Goal: Task Accomplishment & Management: Manage account settings

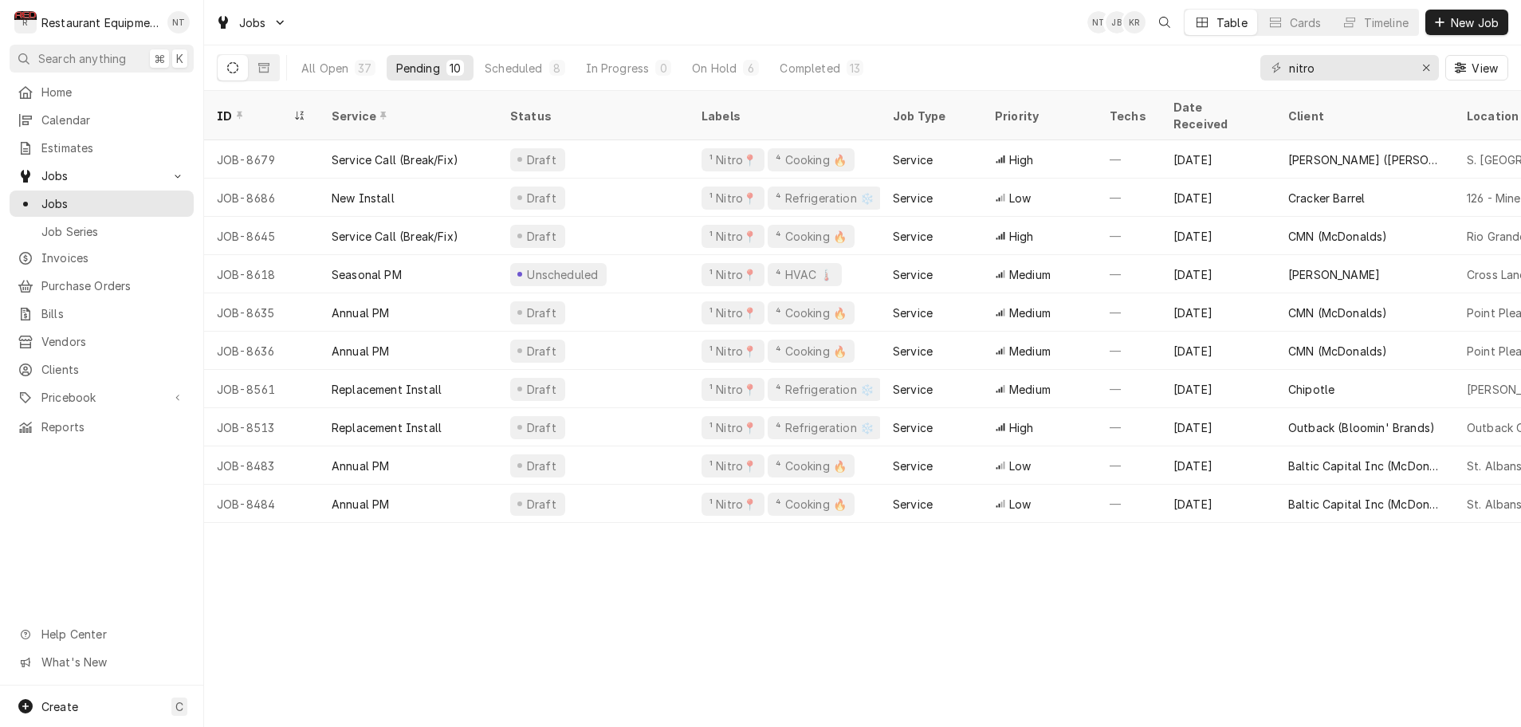
click at [524, 68] on div "Scheduled" at bounding box center [513, 68] width 57 height 17
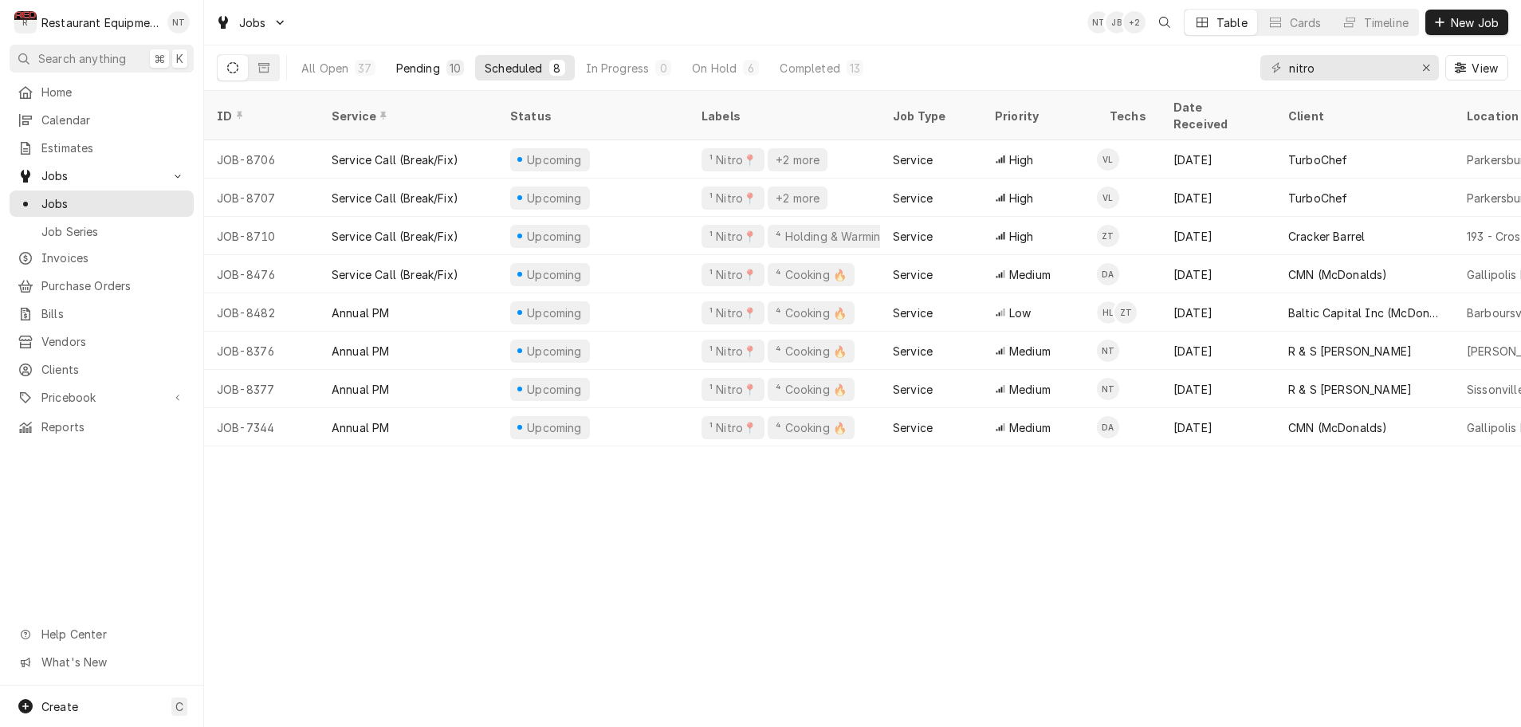
scroll to position [0, 2]
click at [416, 68] on div "Pending" at bounding box center [418, 68] width 44 height 17
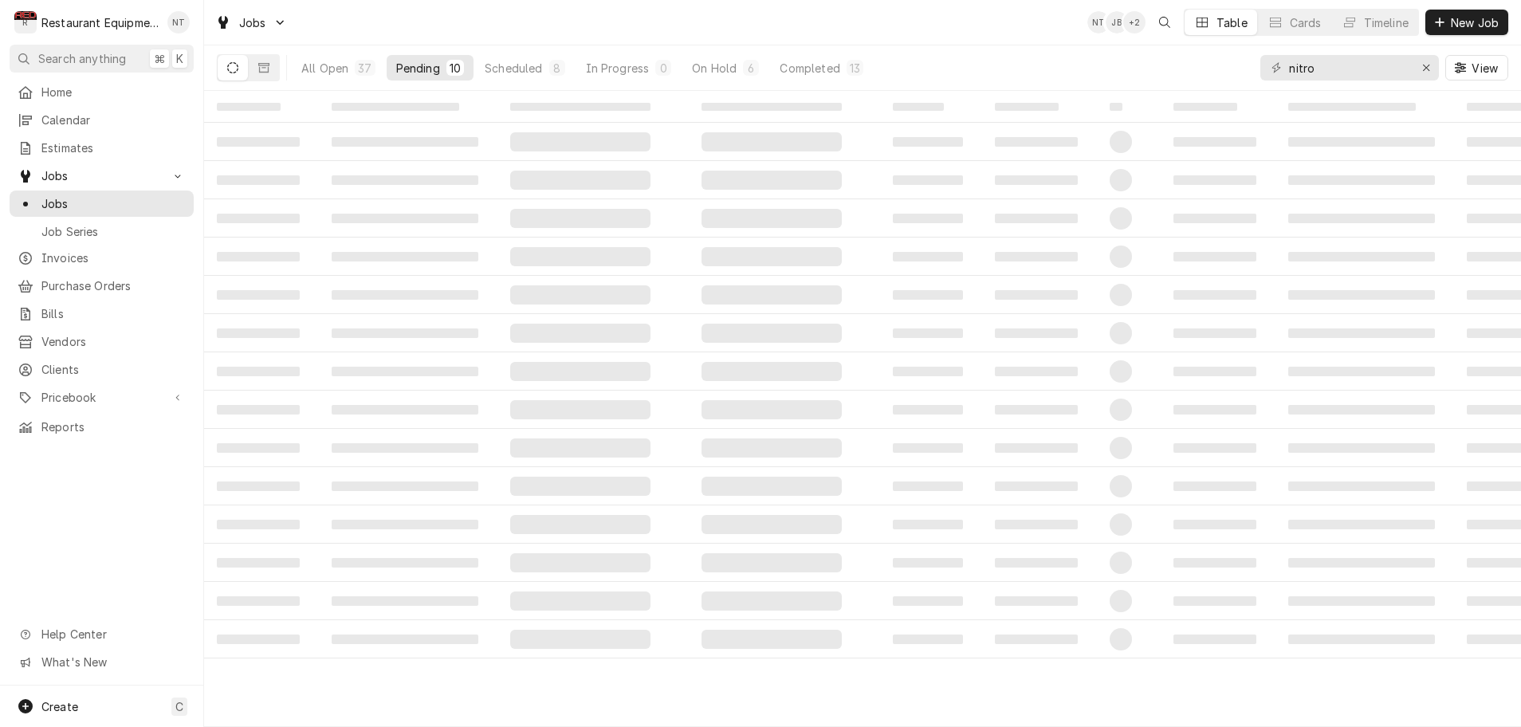
scroll to position [0, 0]
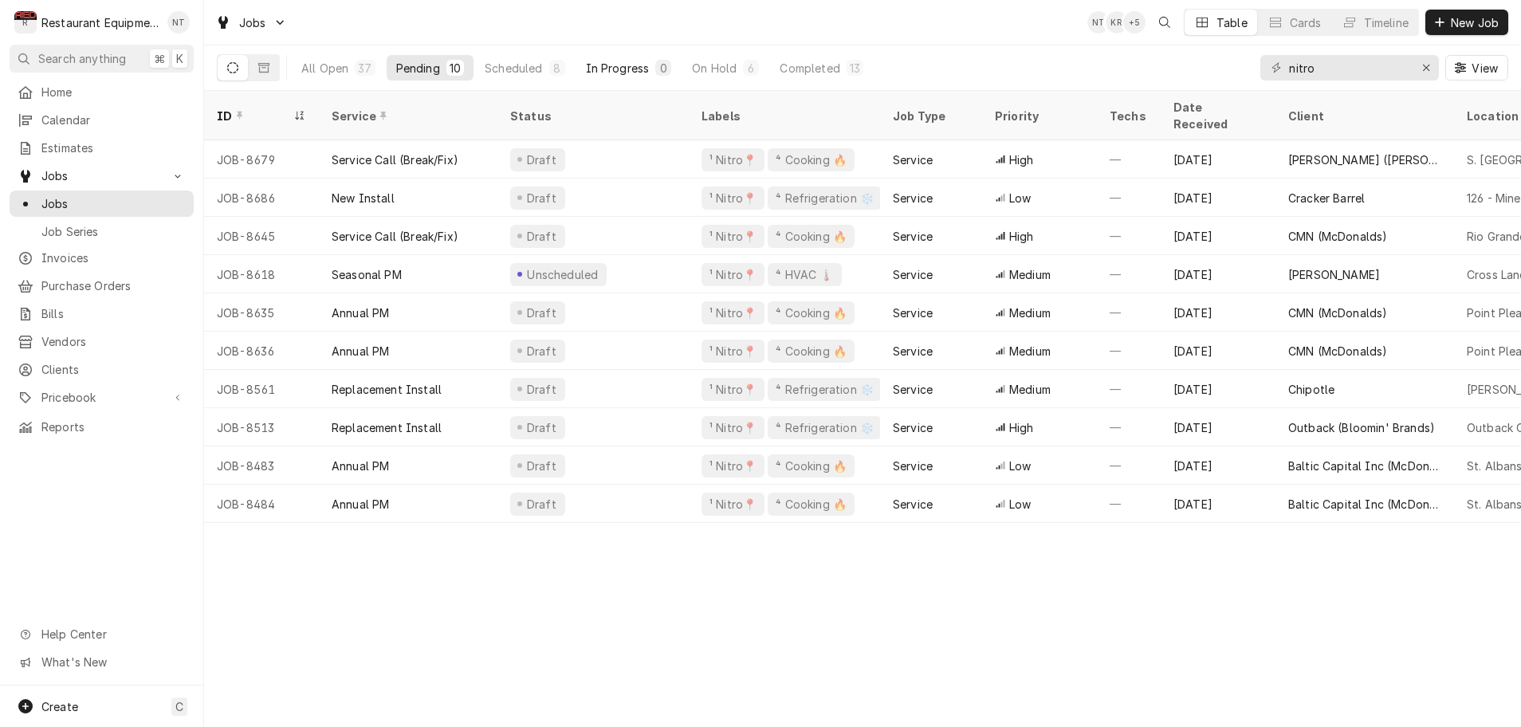
click at [626, 71] on div "In Progress" at bounding box center [618, 68] width 64 height 17
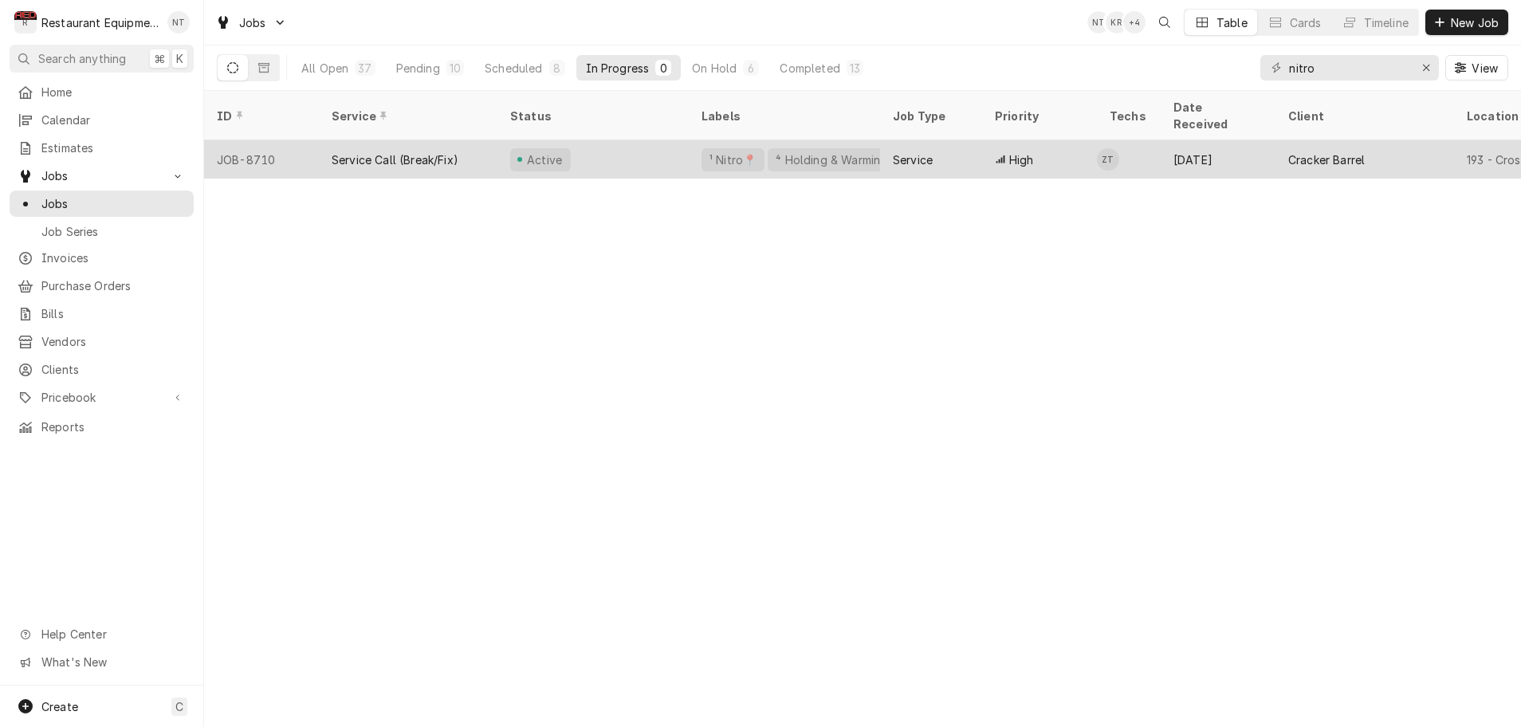
click at [670, 146] on div "Active" at bounding box center [592, 159] width 191 height 38
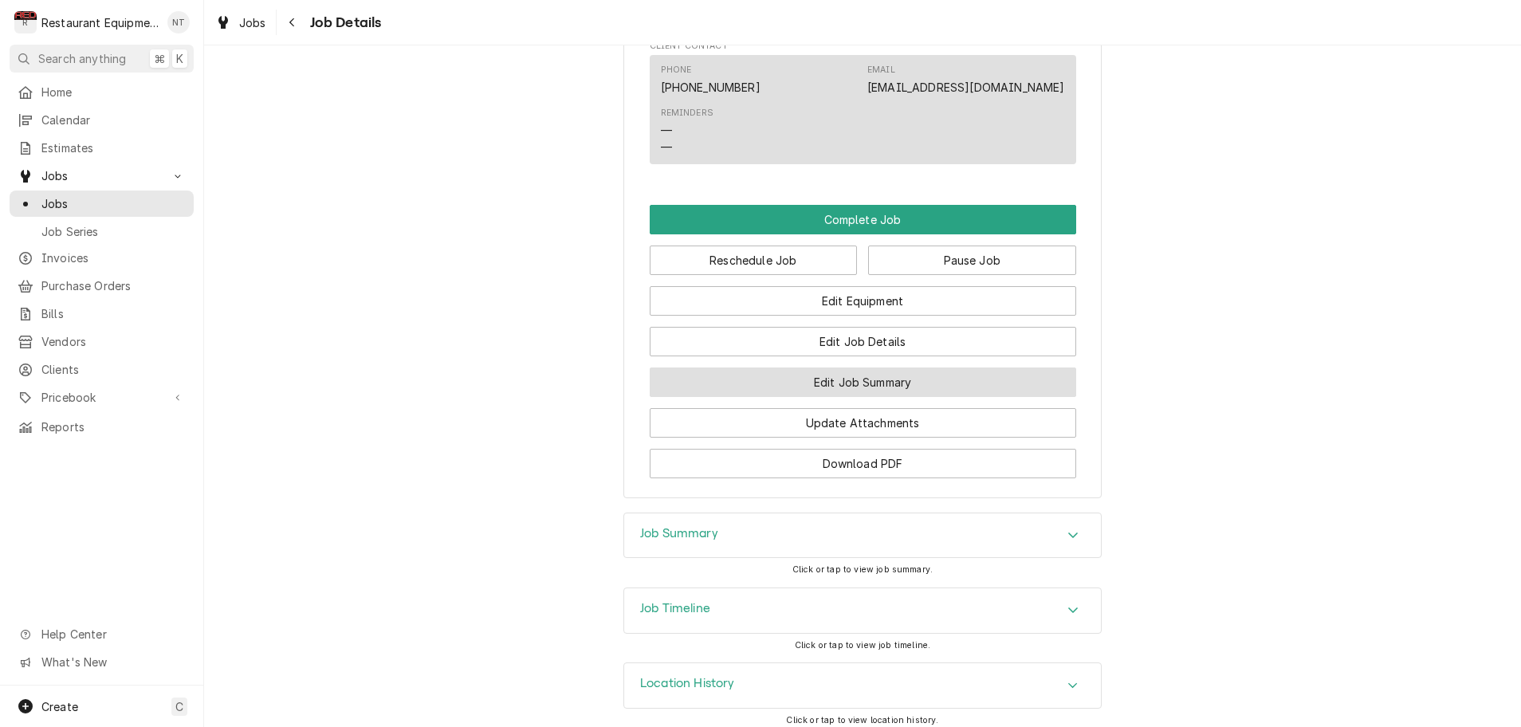
scroll to position [1467, 0]
click at [1076, 530] on icon "Accordion Header" at bounding box center [1072, 535] width 11 height 13
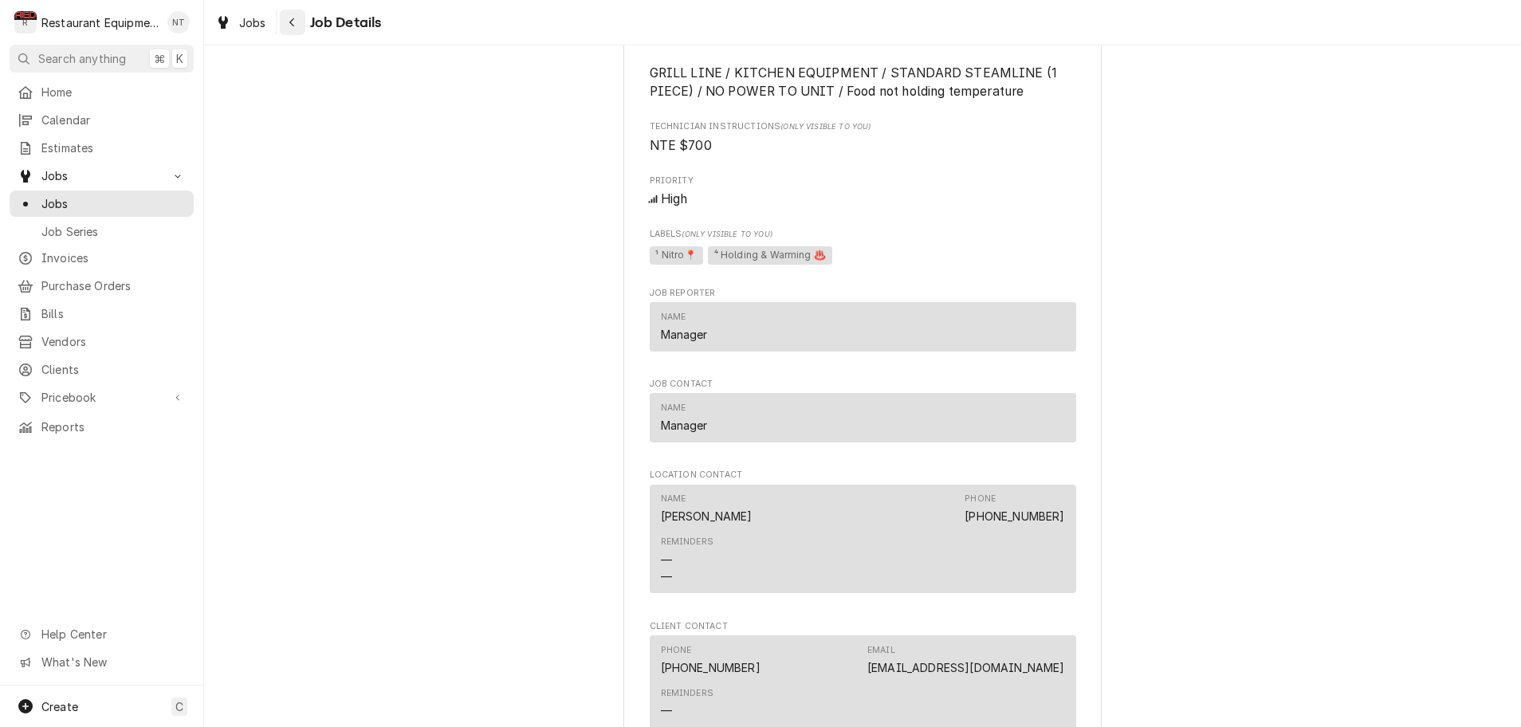
scroll to position [2, 1]
click at [293, 29] on div "Navigate back" at bounding box center [293, 22] width 16 height 16
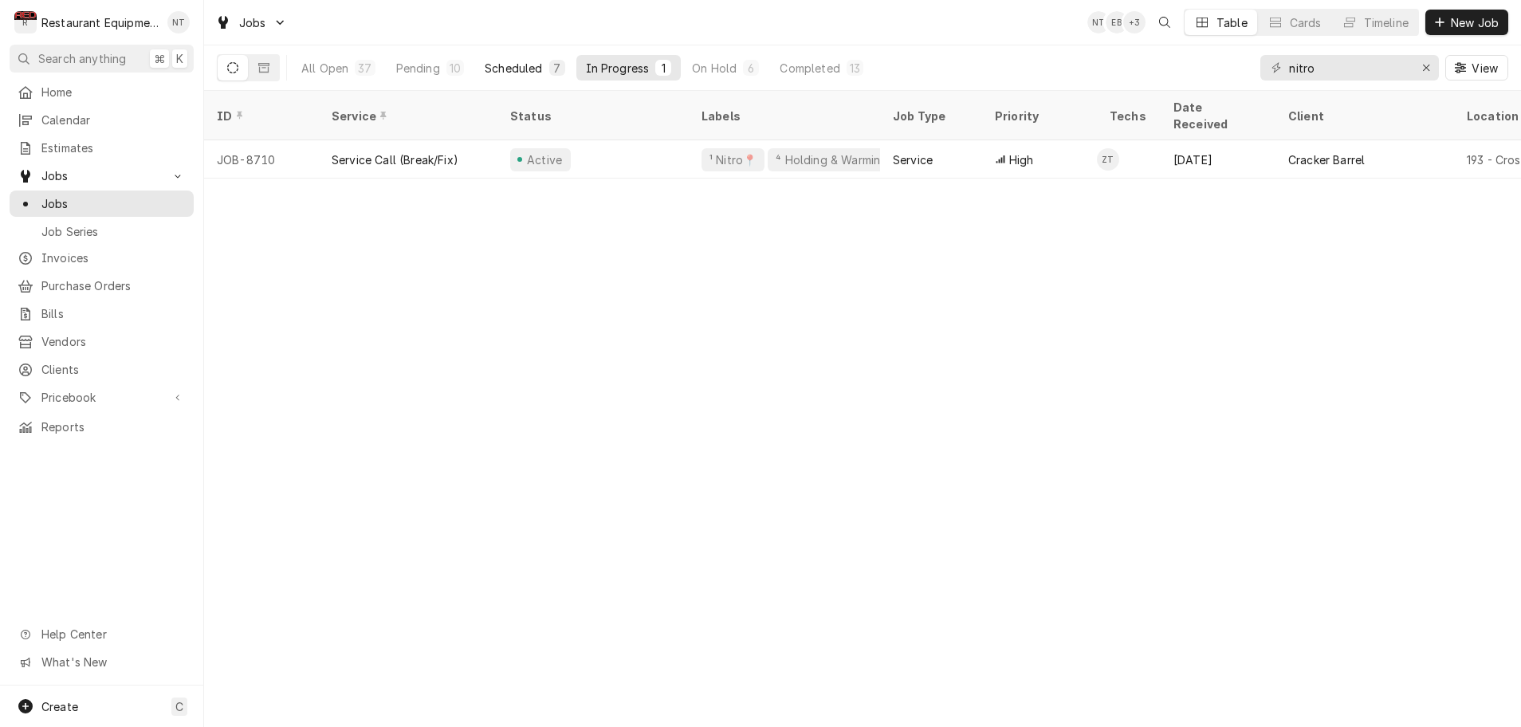
click at [521, 66] on div "Scheduled" at bounding box center [513, 68] width 57 height 17
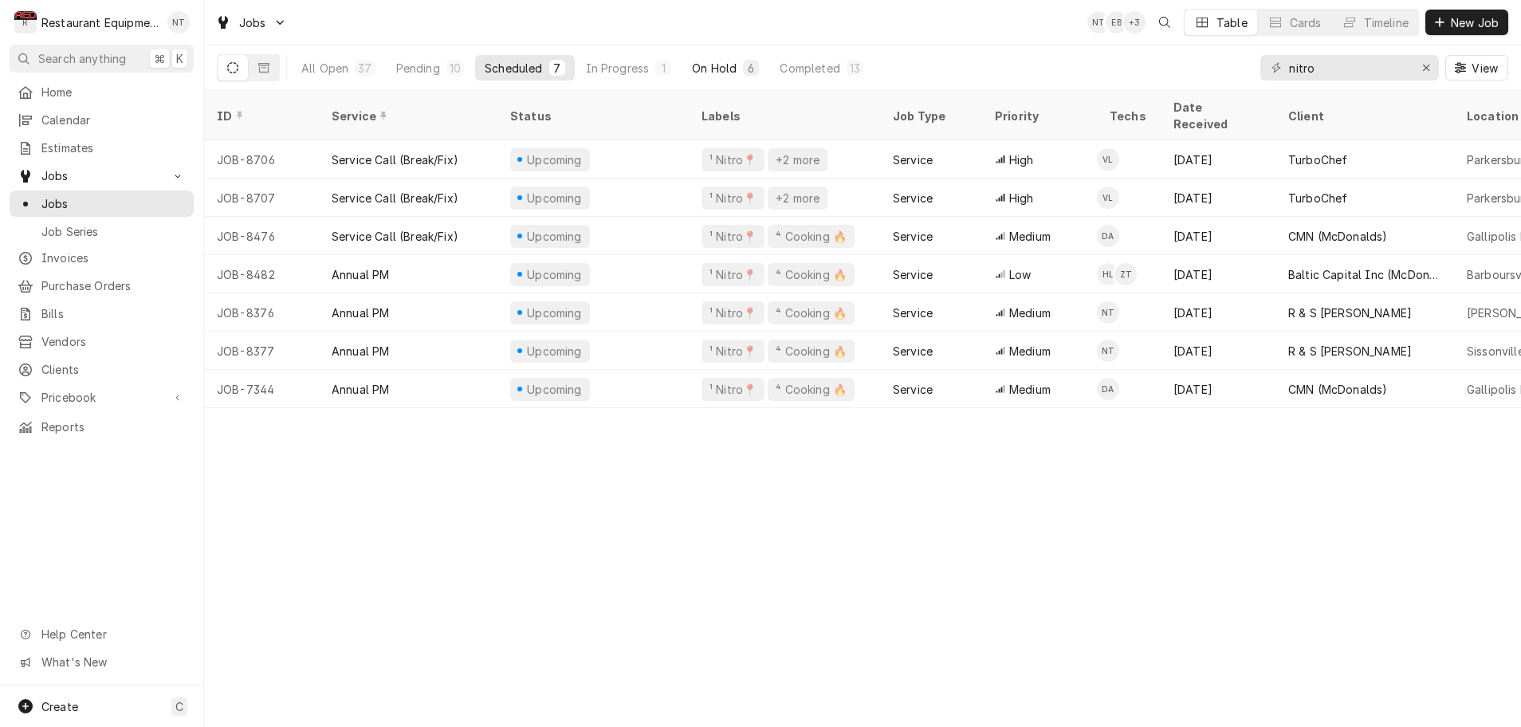
click at [716, 69] on div "On Hold" at bounding box center [714, 68] width 45 height 17
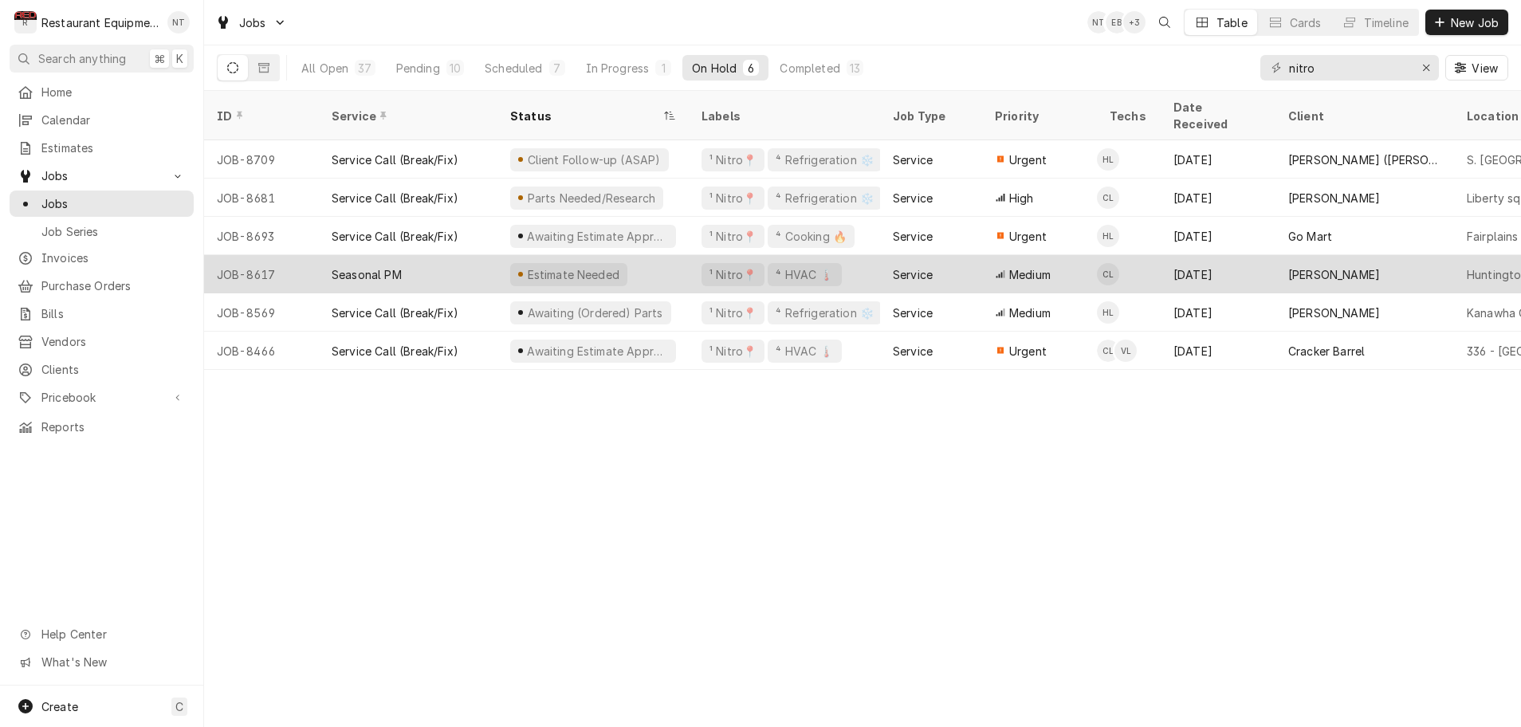
click at [673, 255] on div "Estimate Needed" at bounding box center [592, 274] width 191 height 38
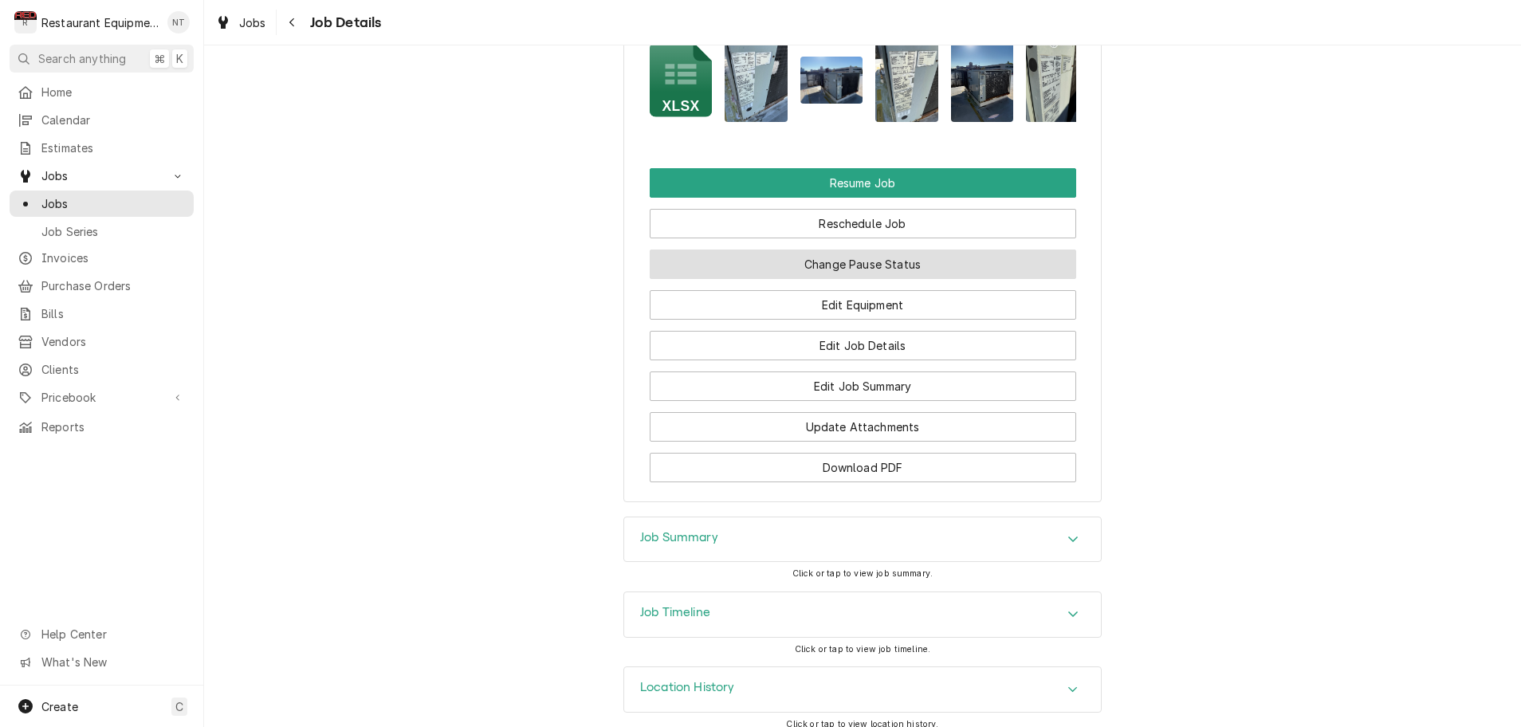
scroll to position [1895, 0]
click at [743, 258] on button "Change Pause Status" at bounding box center [863, 264] width 426 height 29
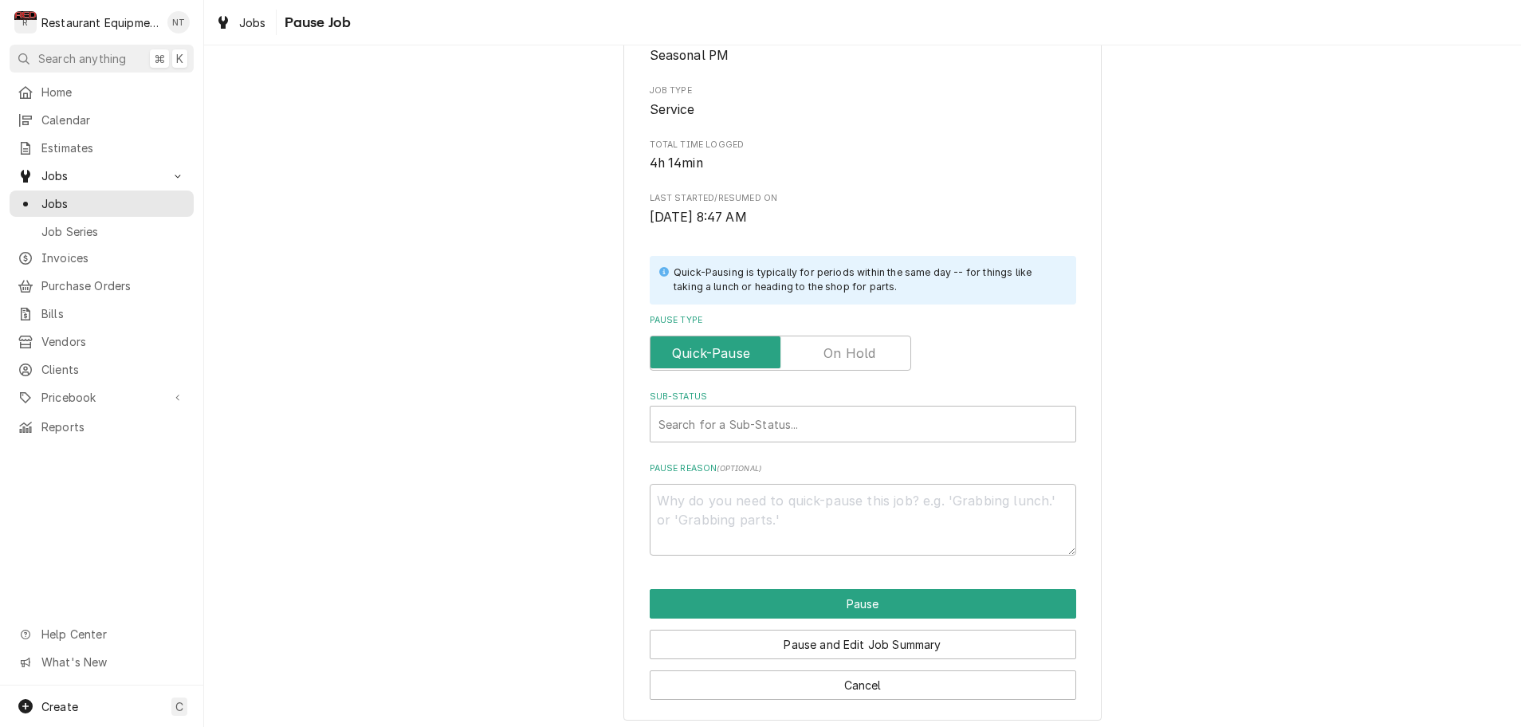
scroll to position [158, 0]
click at [864, 352] on label "Pause Type" at bounding box center [780, 353] width 261 height 35
click at [864, 352] on input "Pause Type" at bounding box center [780, 353] width 247 height 35
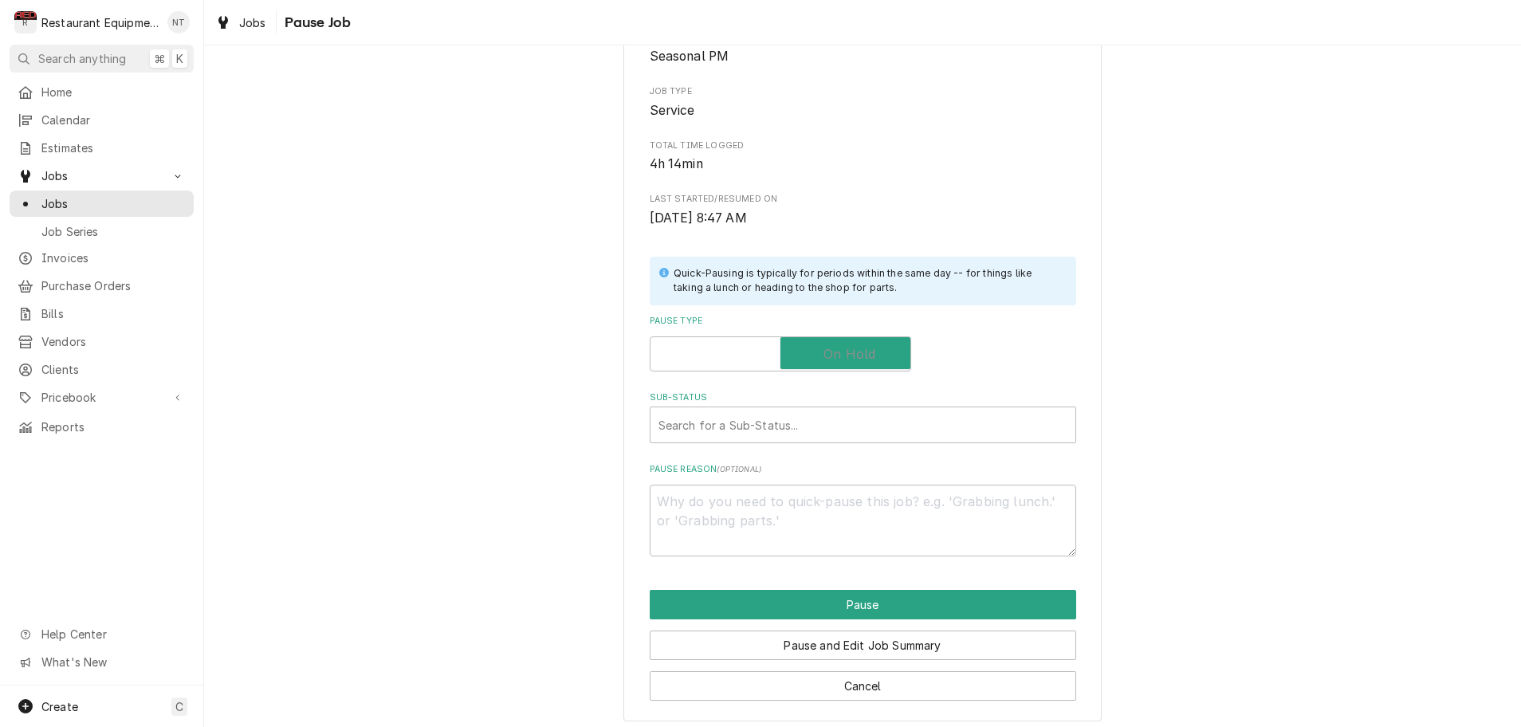
checkbox input "true"
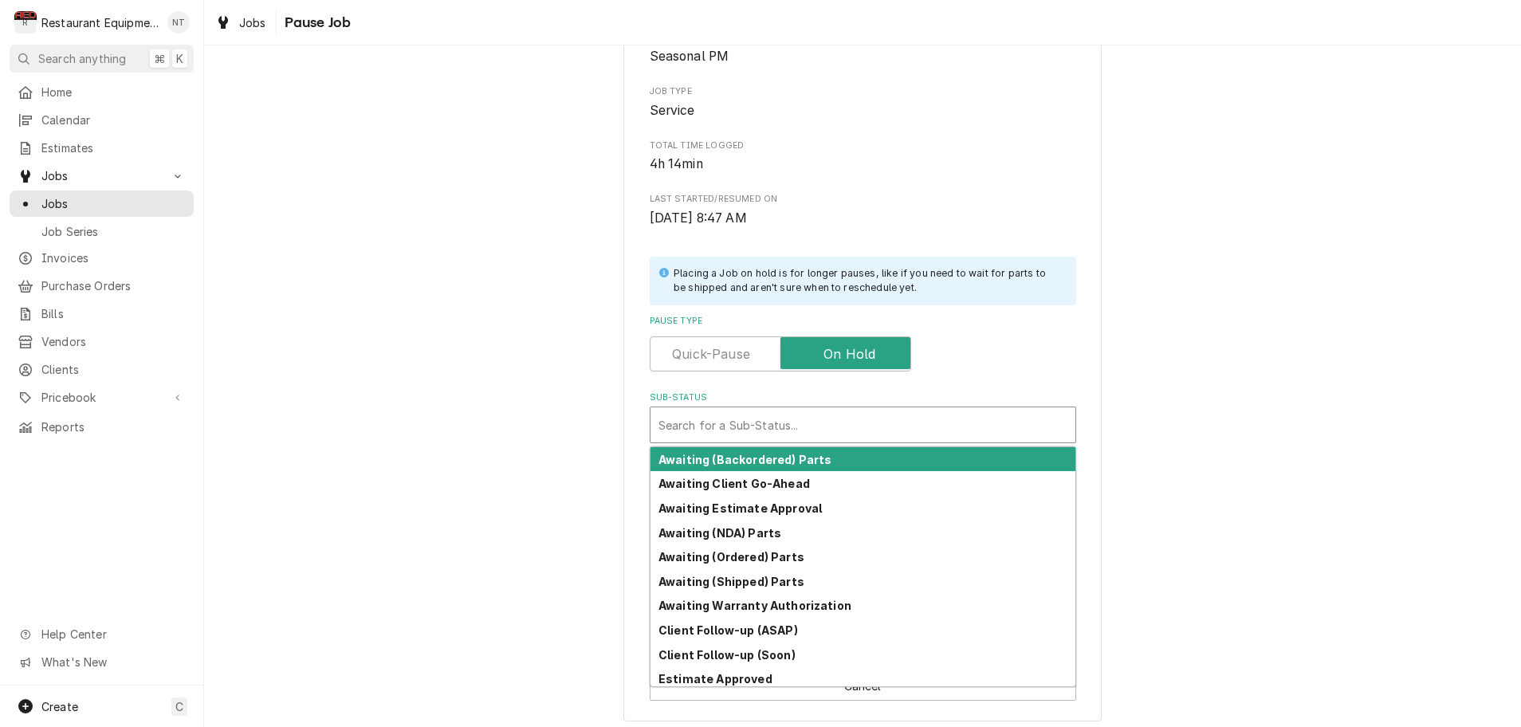
click at [729, 422] on div "Search for a Sub-Status..." at bounding box center [862, 425] width 409 height 17
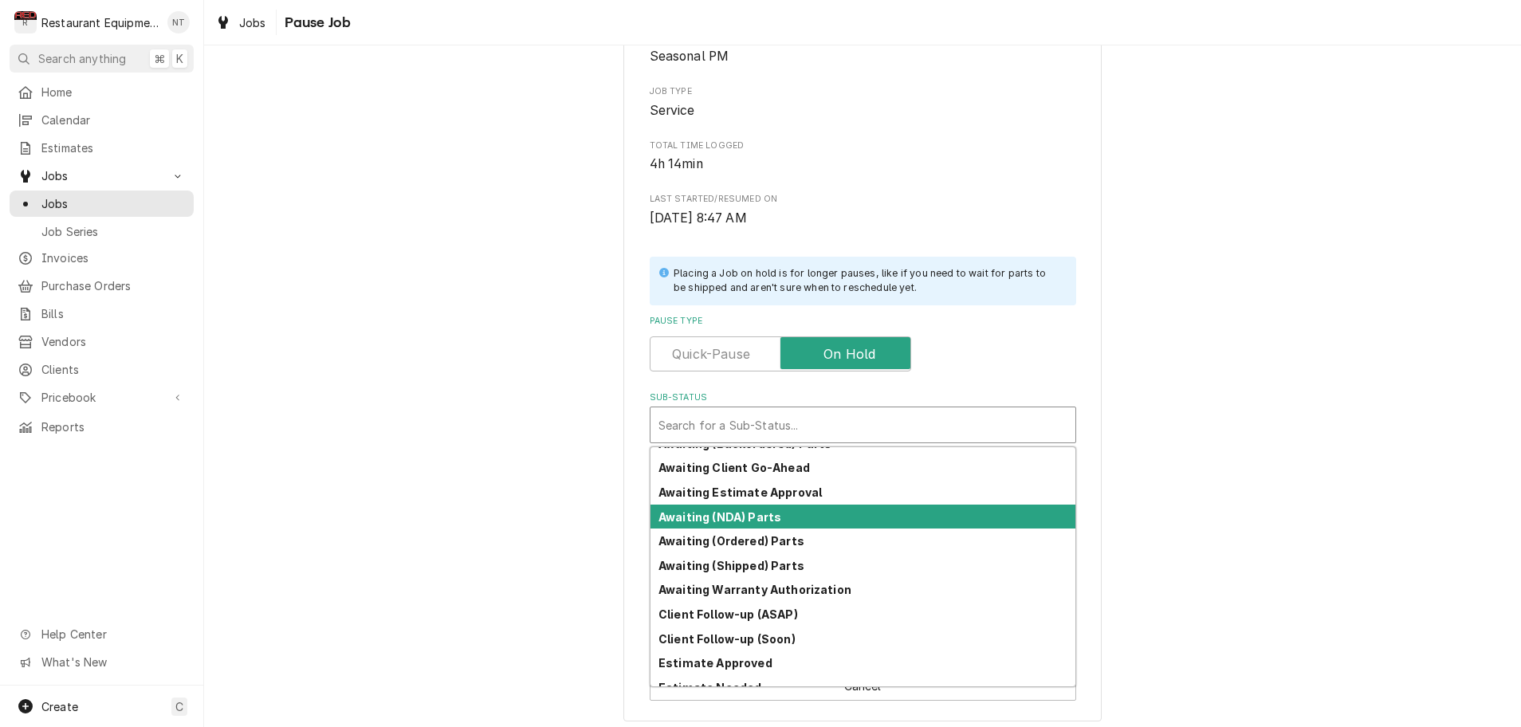
scroll to position [18, 0]
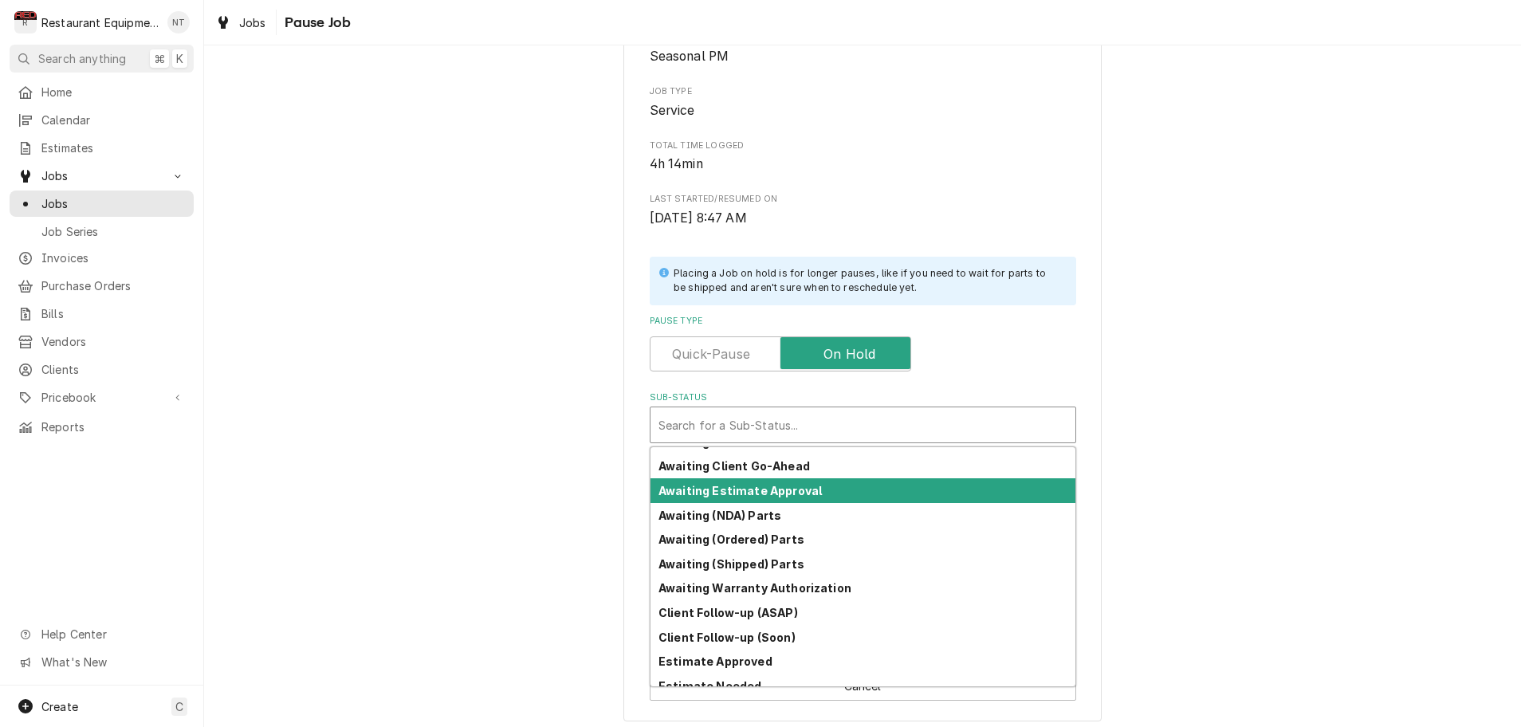
click at [792, 487] on strong "Awaiting Estimate Approval" at bounding box center [739, 491] width 163 height 14
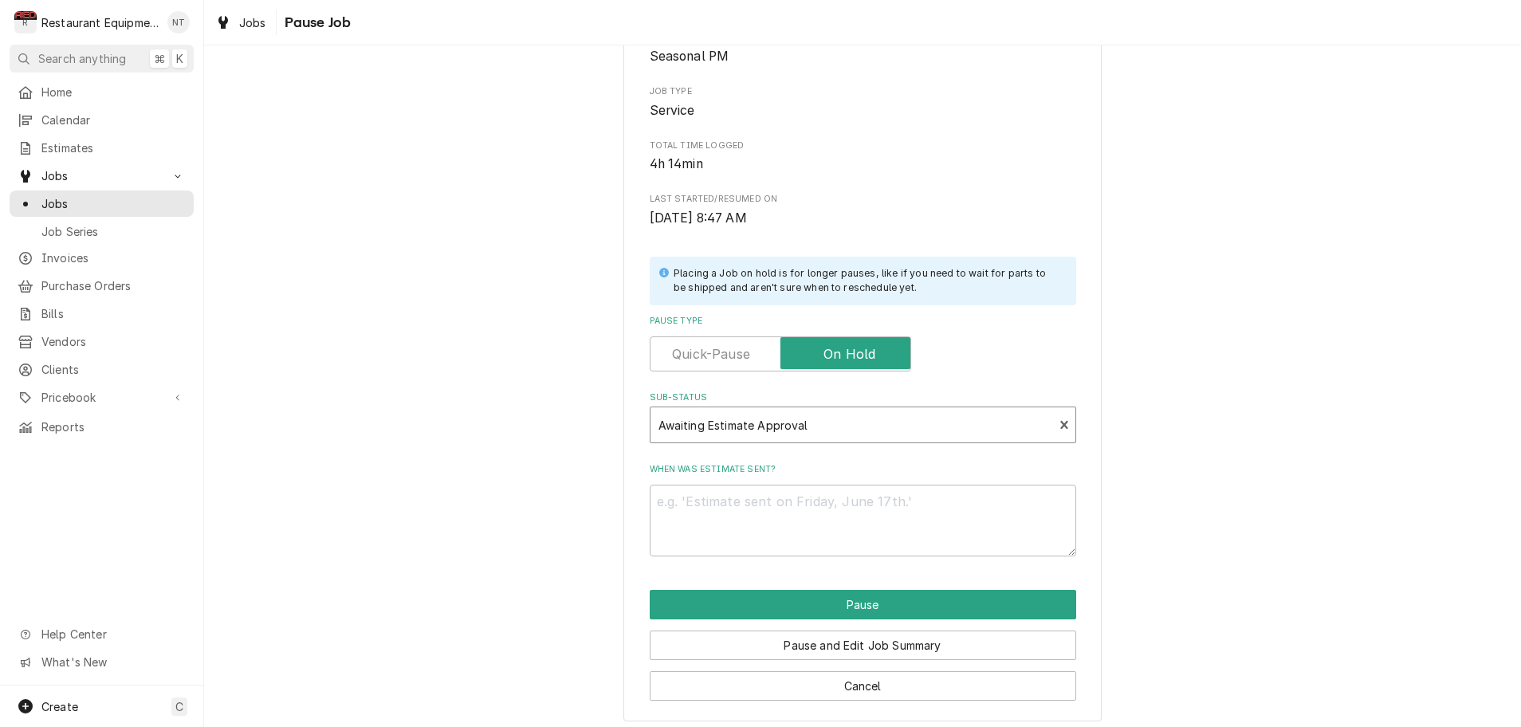
scroll to position [139, 0]
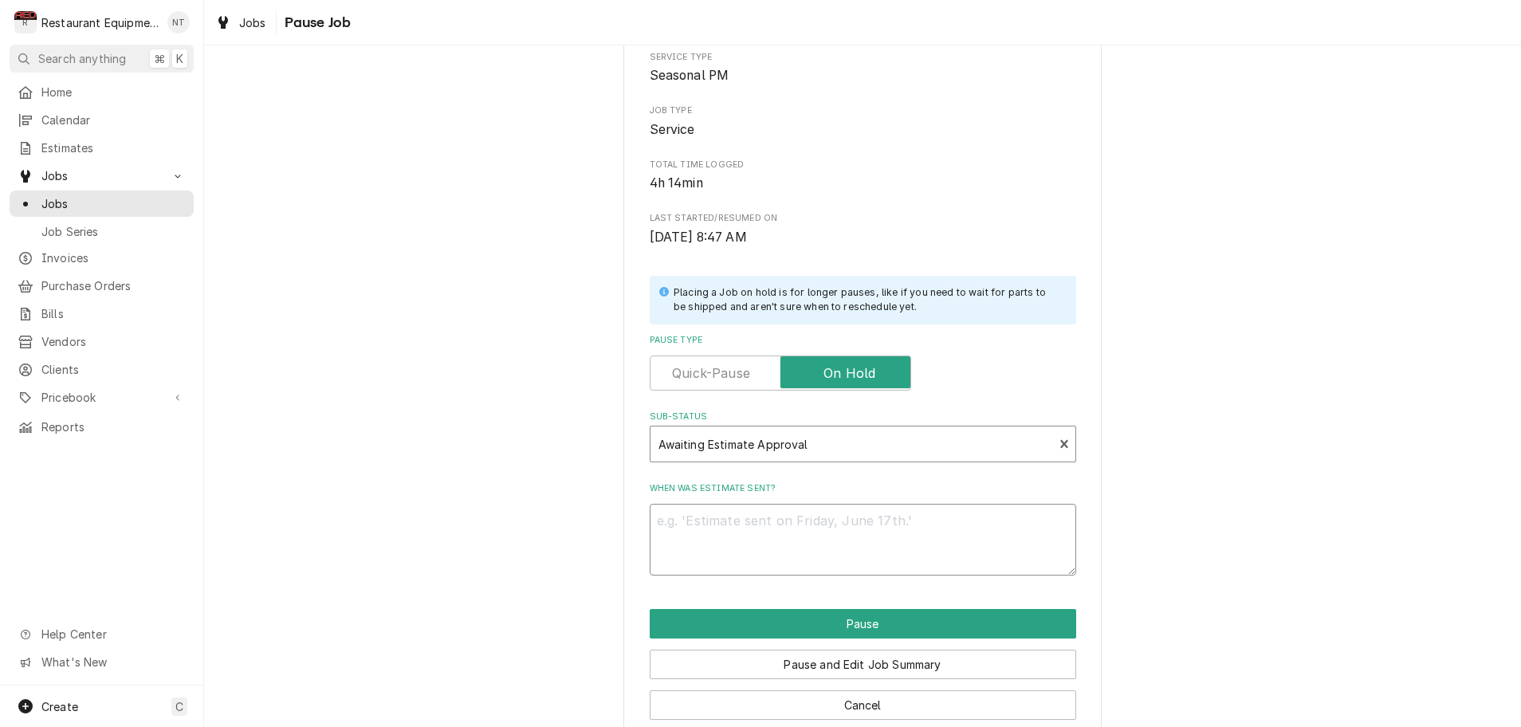
click at [729, 511] on textarea "When was estimate sent?" at bounding box center [863, 540] width 426 height 72
type textarea "x"
type textarea "*"
type textarea "x"
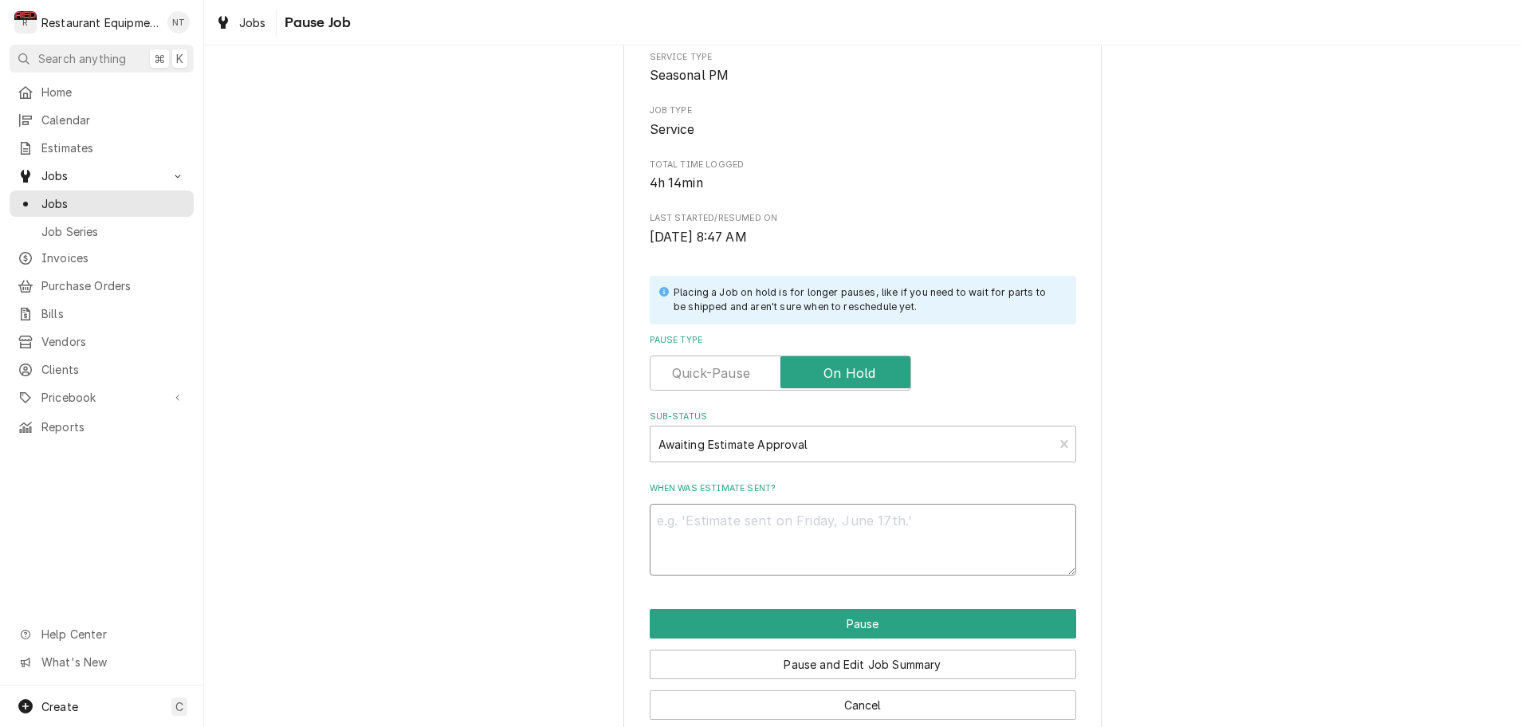
type textarea "8"
type textarea "x"
type textarea "8?"
type textarea "x"
type textarea "8"
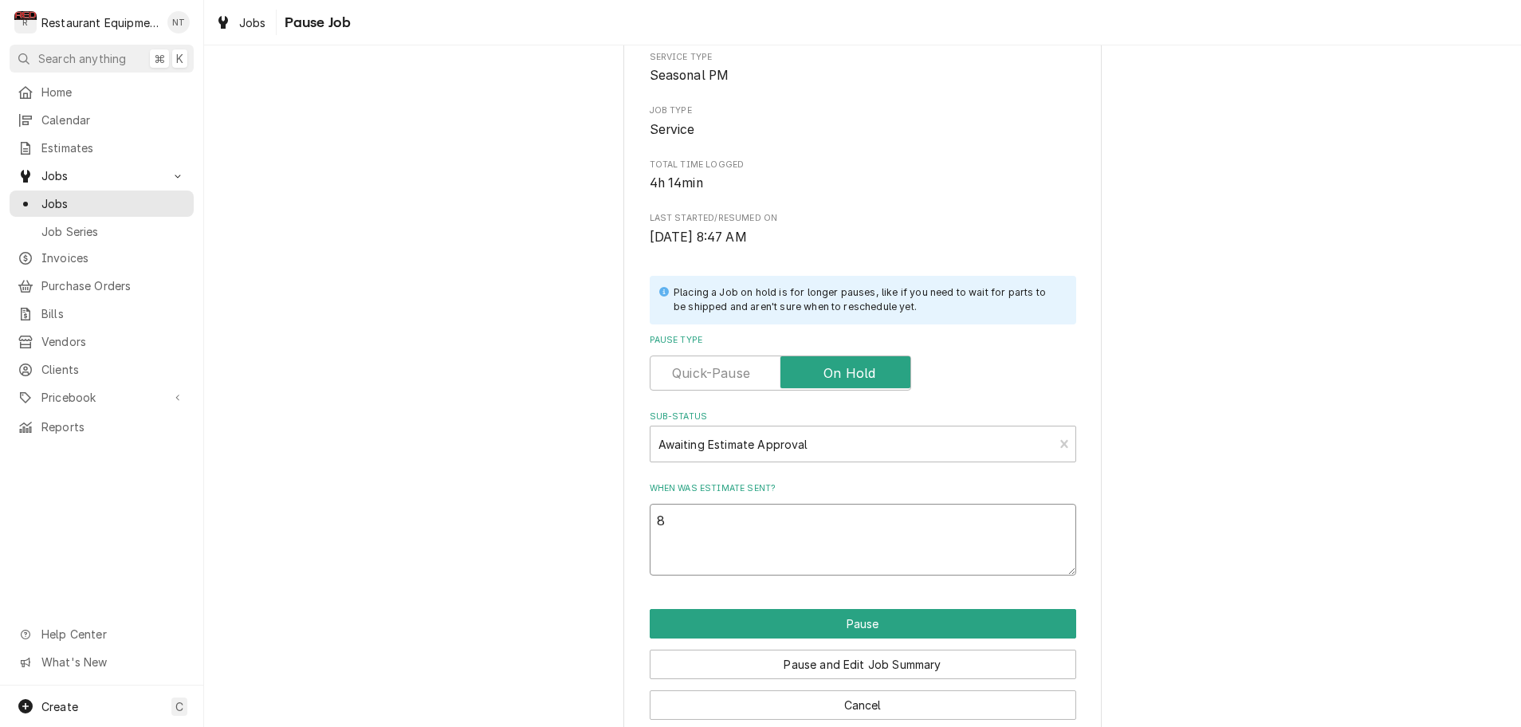
type textarea "x"
type textarea "8/"
type textarea "x"
type textarea "8/2"
type textarea "x"
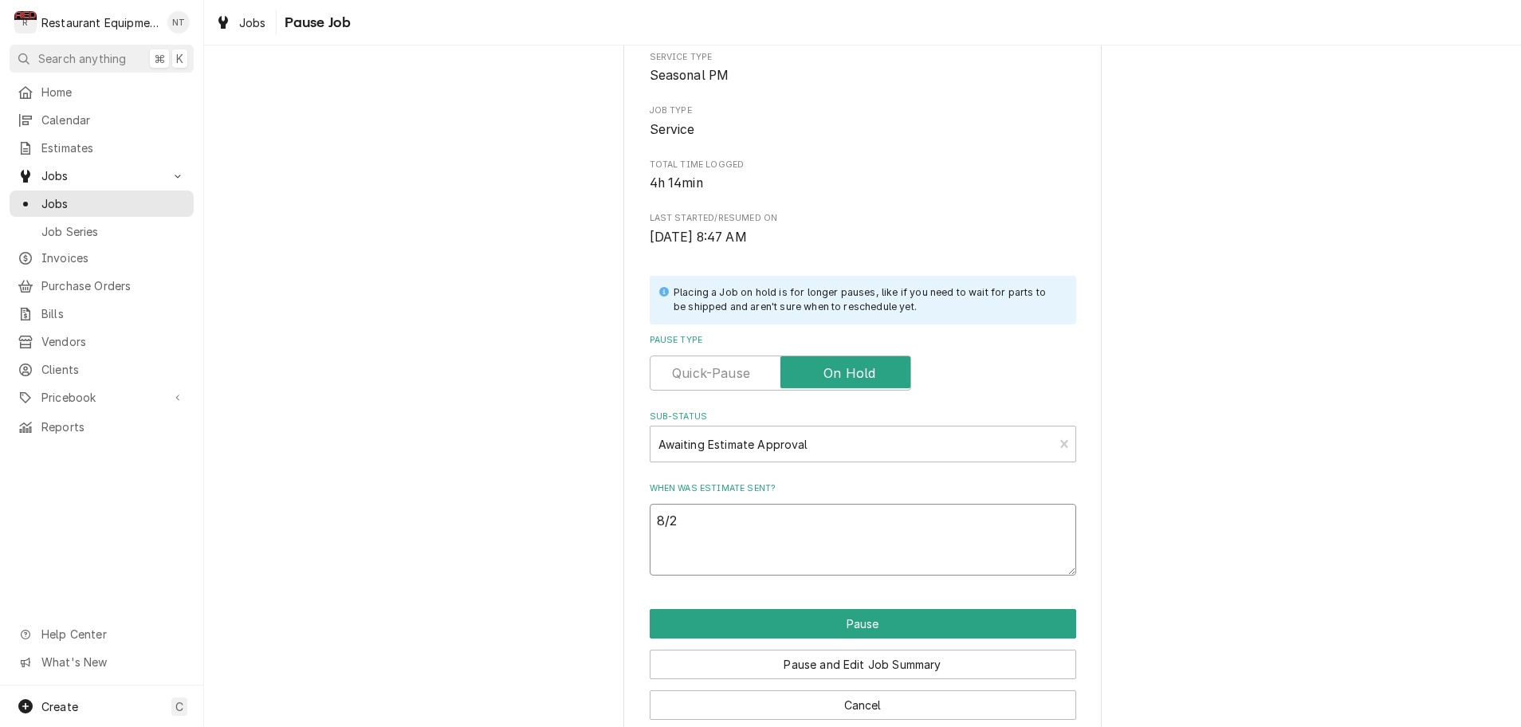
type textarea "8/26"
type textarea "x"
type textarea "8/26/"
type textarea "x"
type textarea "8/26/2"
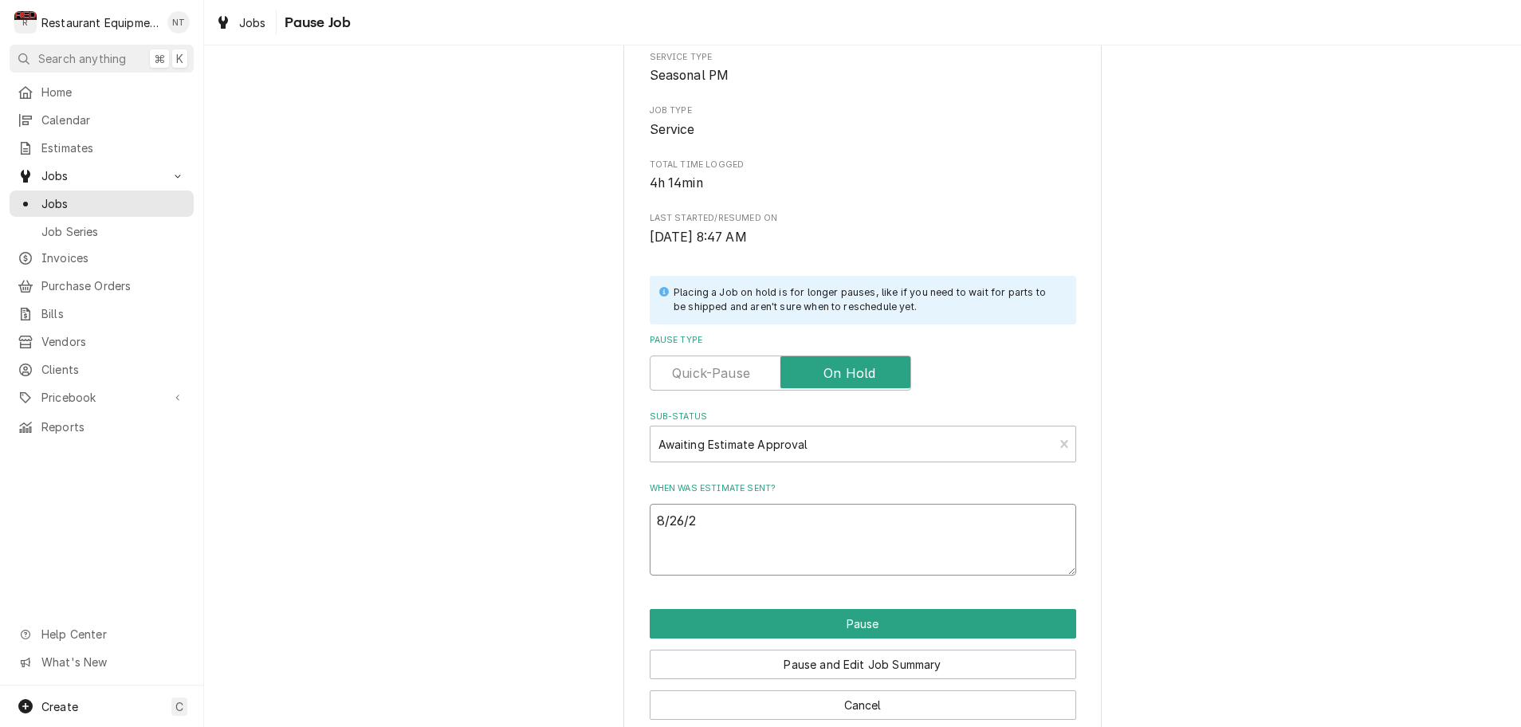
type textarea "x"
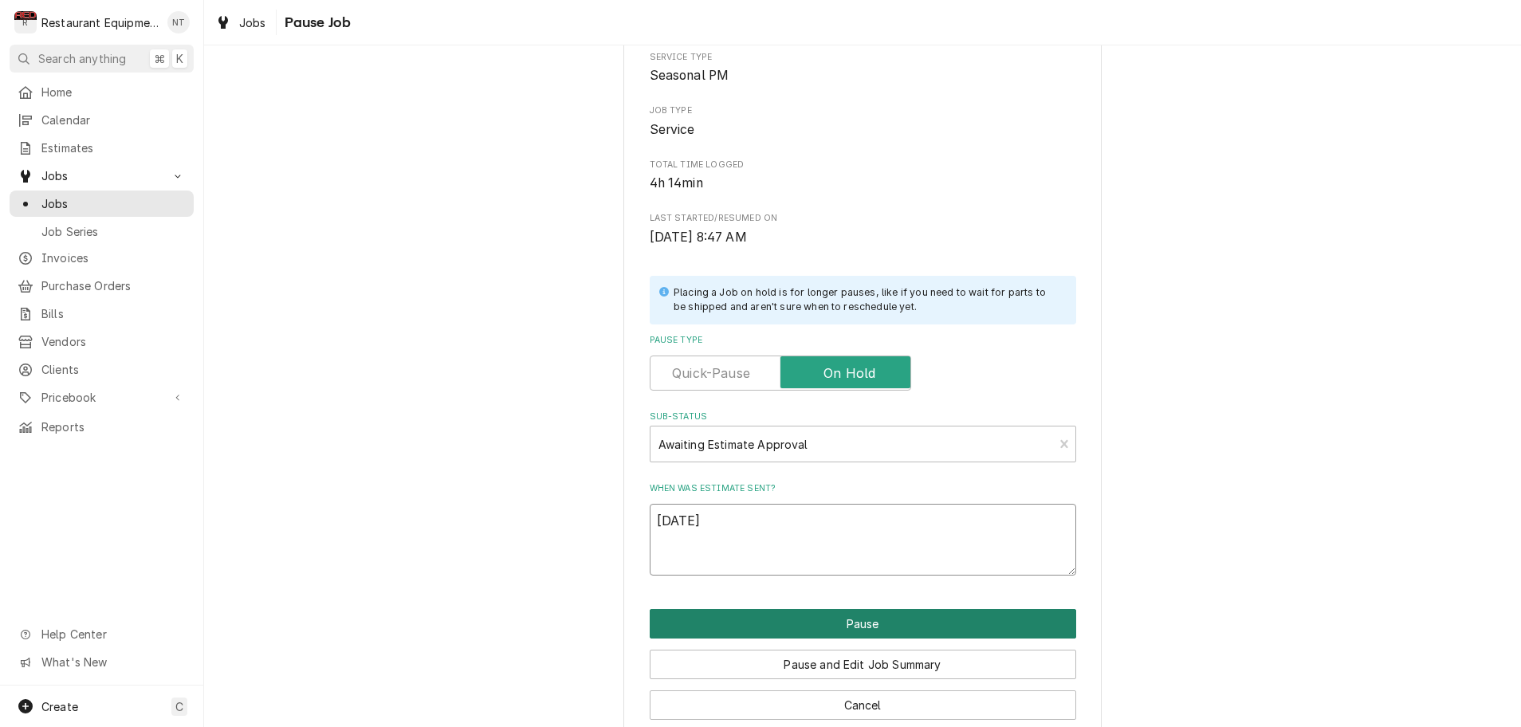
type textarea "8/26/25"
click at [844, 622] on button "Pause" at bounding box center [863, 623] width 426 height 29
type textarea "x"
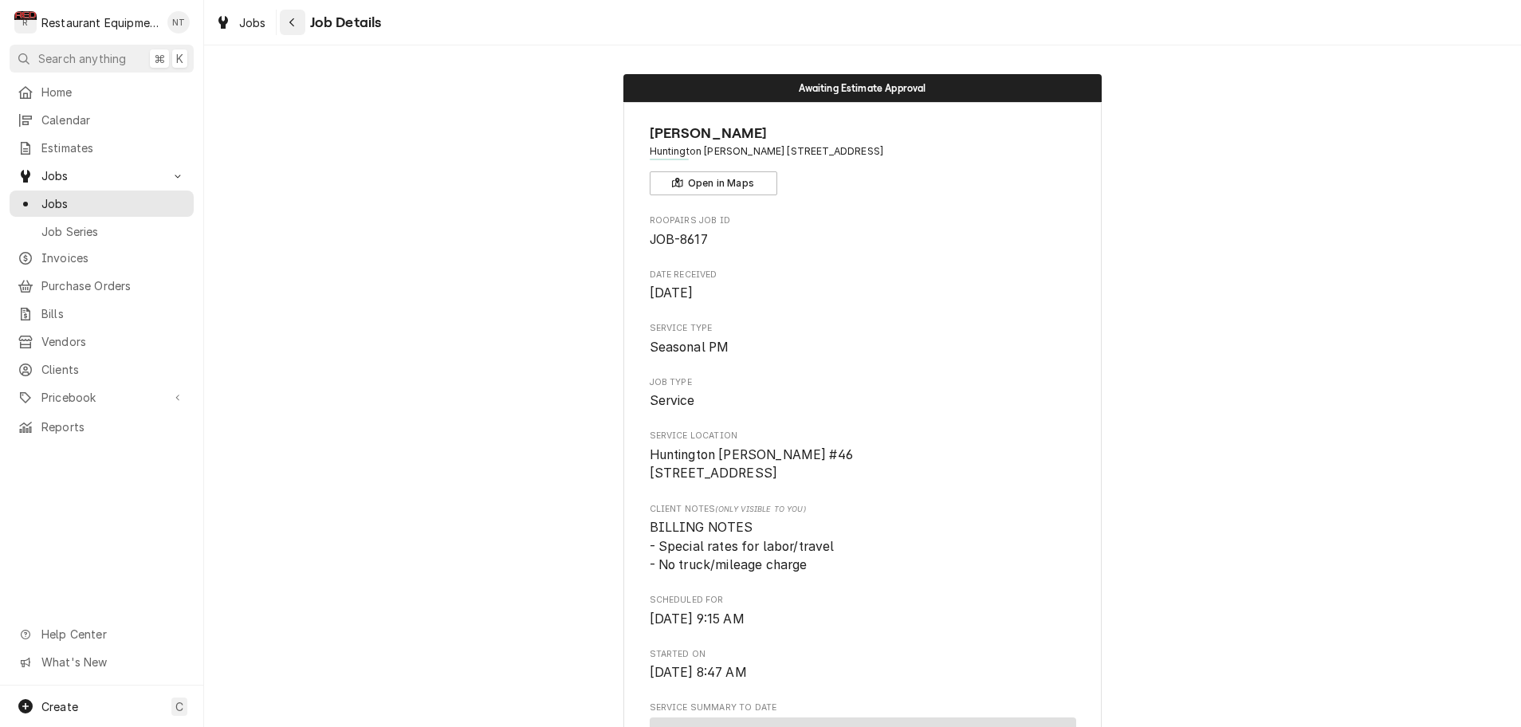
click at [293, 26] on icon "Navigate back" at bounding box center [291, 22] width 5 height 9
